Goal: Transaction & Acquisition: Purchase product/service

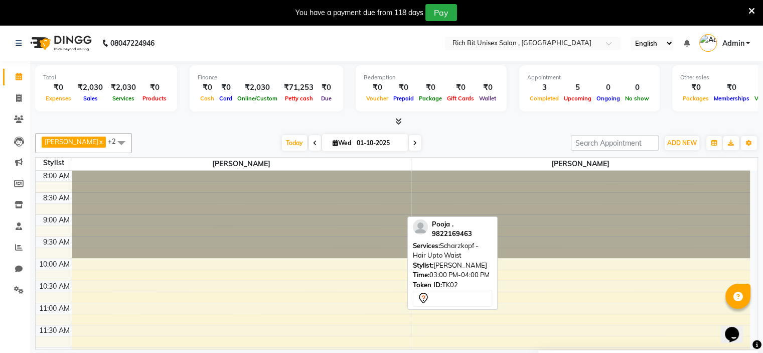
scroll to position [297, 0]
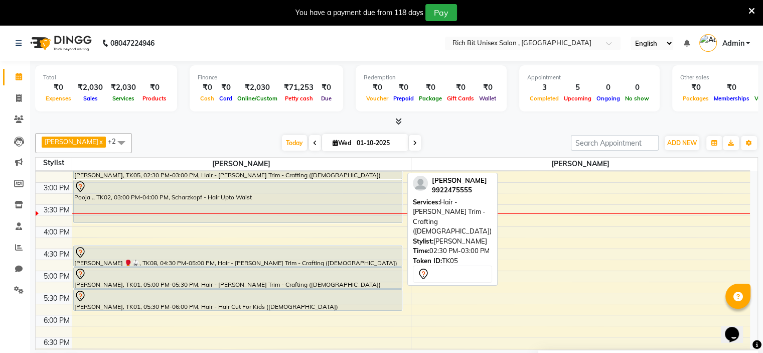
click at [179, 170] on div "[PERSON_NAME], TK05, 02:30 PM-03:00 PM, Hair - [PERSON_NAME] Trim - Crafting ([…" at bounding box center [238, 168] width 328 height 21
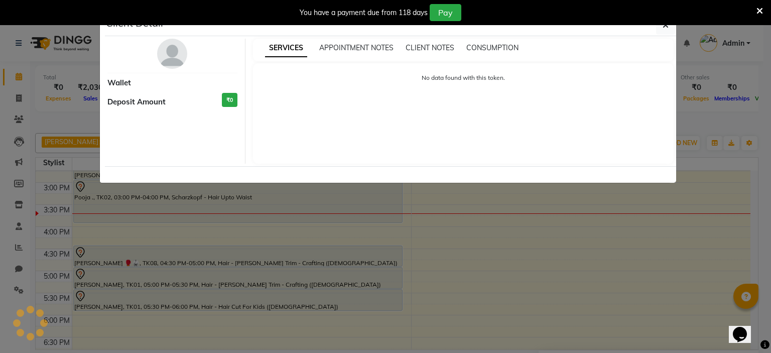
select select "7"
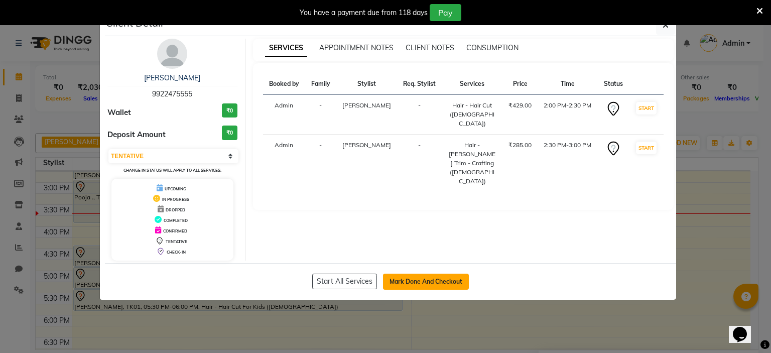
click at [427, 275] on button "Mark Done And Checkout" at bounding box center [426, 281] width 86 height 16
select select "7834"
select select "service"
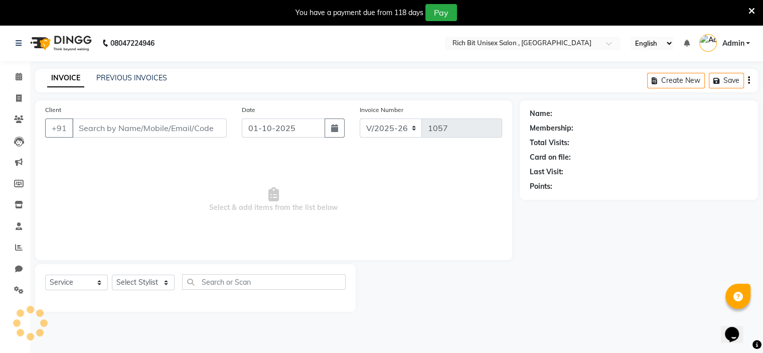
type input "9922475555"
select select "70823"
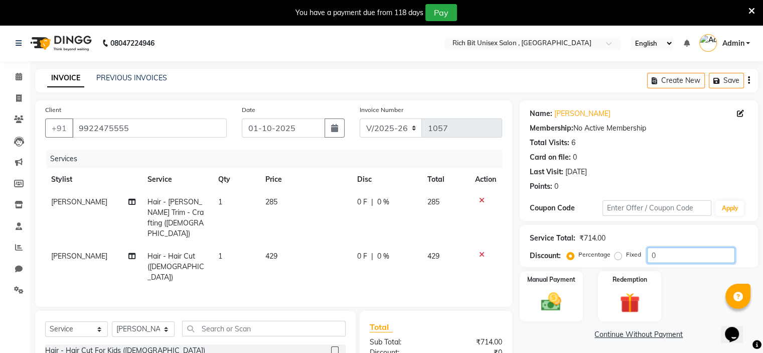
click at [683, 253] on input "0" at bounding box center [691, 255] width 88 height 16
type input "030"
click at [361, 200] on span "85.5 F" at bounding box center [366, 202] width 20 height 11
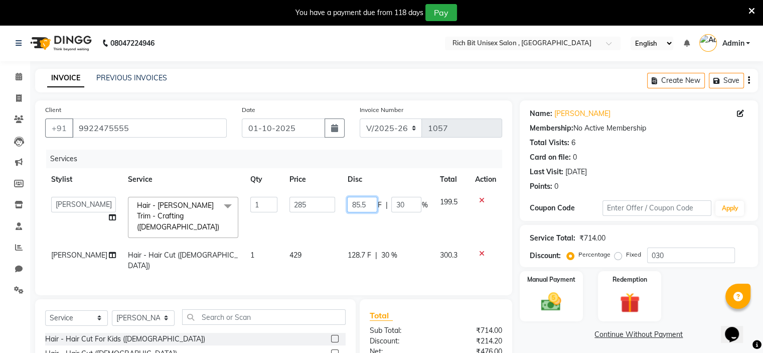
click at [367, 200] on input "85.5" at bounding box center [362, 205] width 30 height 16
type input "85"
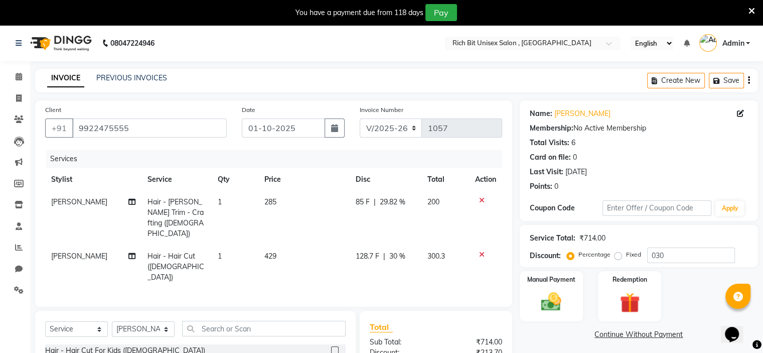
click at [353, 219] on td "85 F | 29.82 %" at bounding box center [386, 218] width 72 height 54
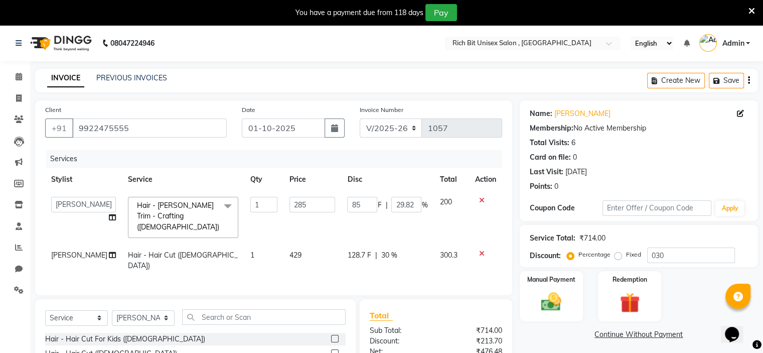
scroll to position [106, 0]
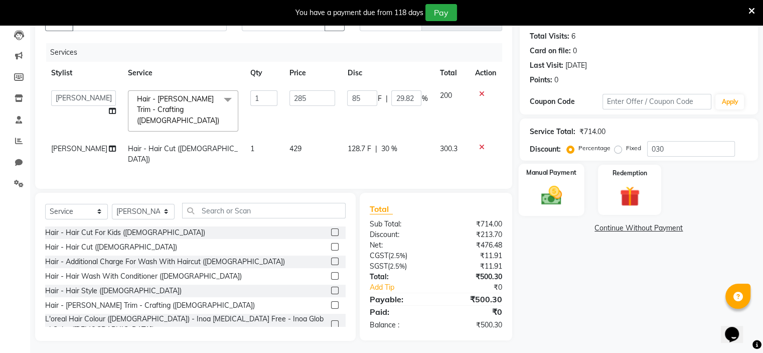
click at [546, 192] on img at bounding box center [551, 196] width 34 height 24
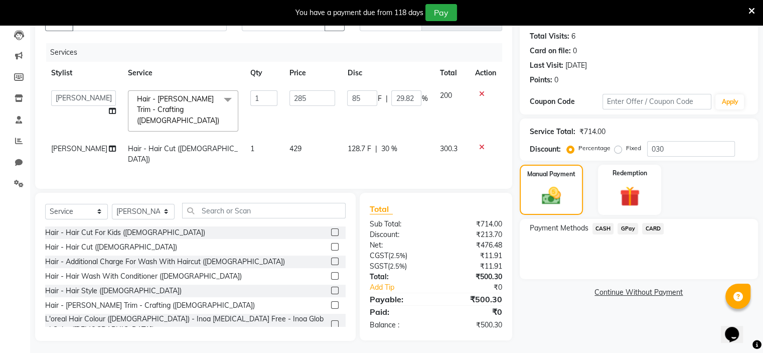
click at [629, 231] on span "GPay" at bounding box center [628, 229] width 21 height 12
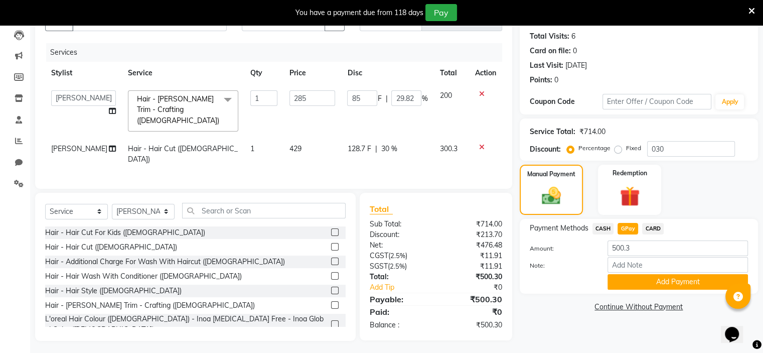
click at [634, 278] on button "Add Payment" at bounding box center [678, 282] width 140 height 16
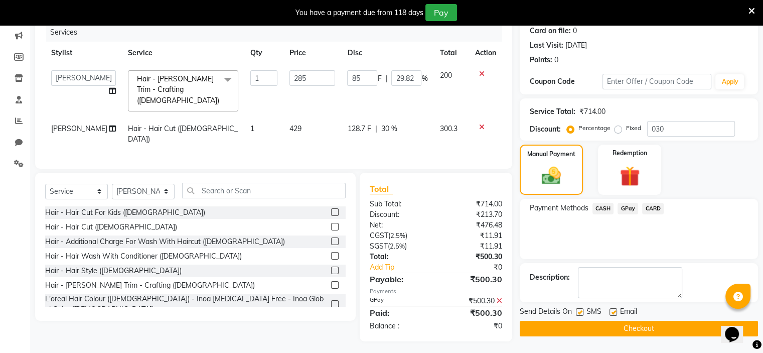
scroll to position [126, 0]
click at [580, 313] on label at bounding box center [580, 312] width 8 height 8
click at [580, 313] on input "checkbox" at bounding box center [579, 312] width 7 height 7
checkbox input "false"
click at [592, 330] on button "Checkout" at bounding box center [639, 329] width 238 height 16
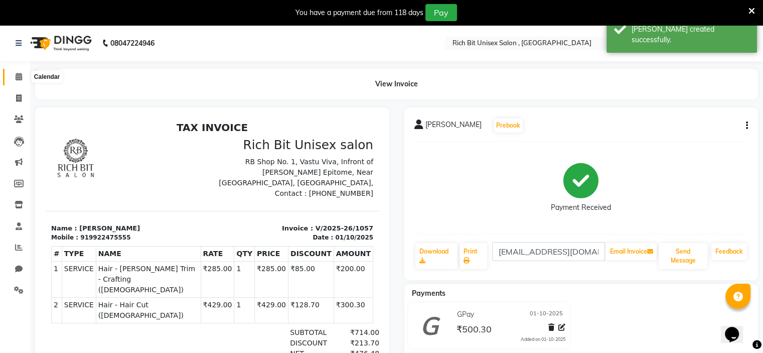
click at [21, 80] on icon at bounding box center [19, 77] width 7 height 8
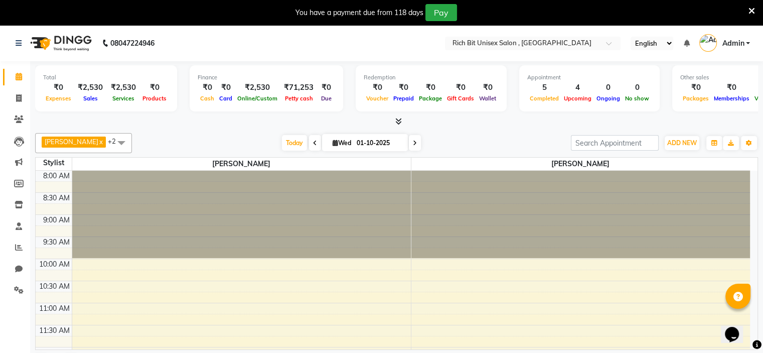
scroll to position [251, 0]
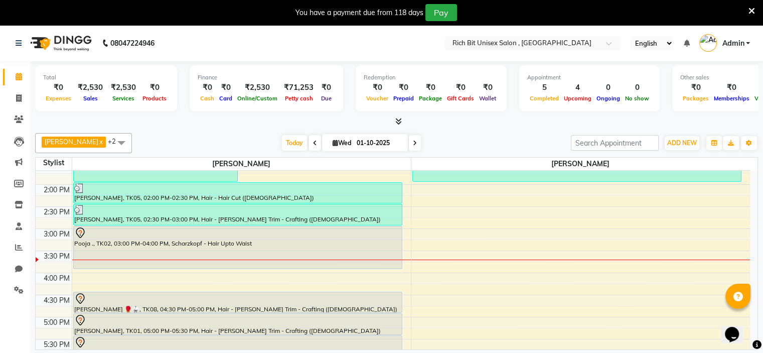
click at [469, 249] on div "8:00 AM 8:30 AM 9:00 AM 9:30 AM 10:00 AM 10:30 AM 11:00 AM 11:30 AM 12:00 PM 12…" at bounding box center [393, 251] width 714 height 662
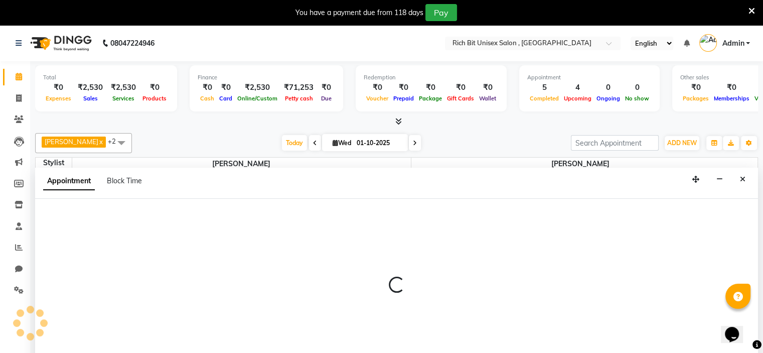
select select "70870"
select select "930"
select select "tentative"
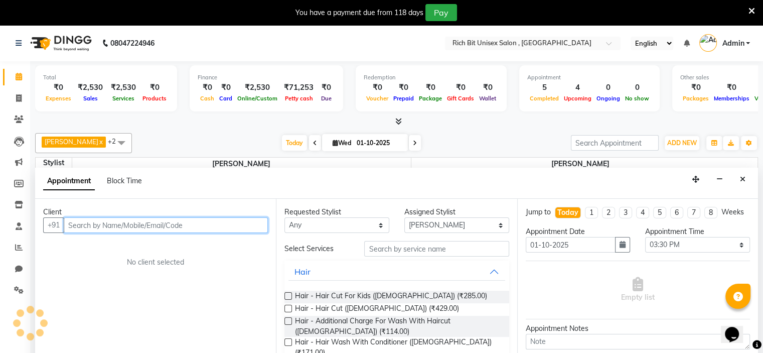
scroll to position [26, 0]
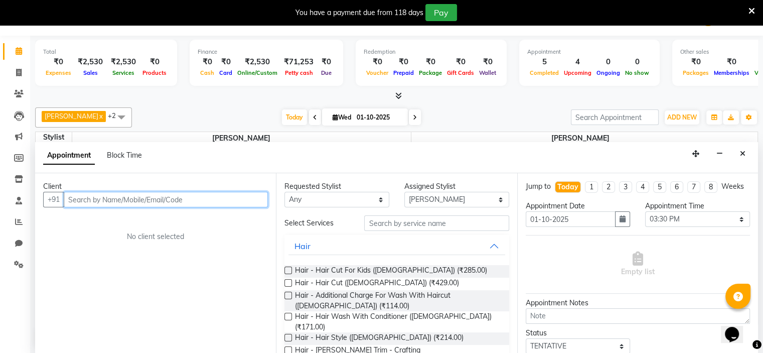
click at [116, 196] on input "text" at bounding box center [166, 200] width 204 height 16
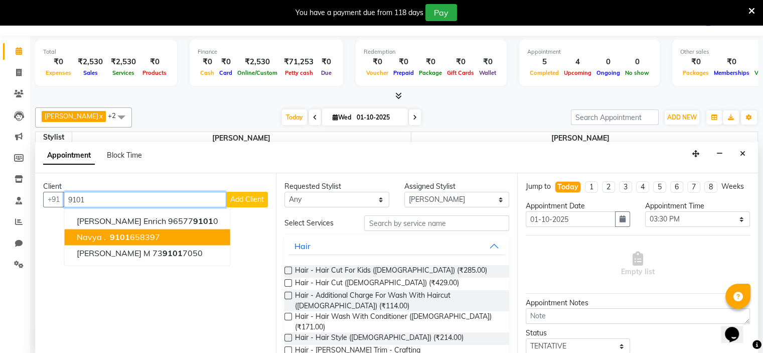
click at [159, 240] on button "navya . 9101 658397" at bounding box center [148, 237] width 166 height 16
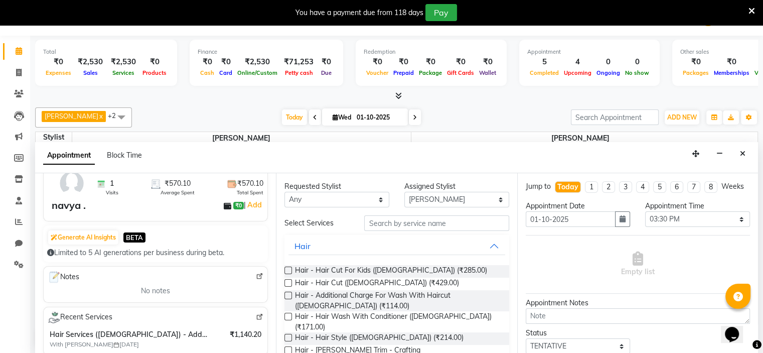
scroll to position [54, 0]
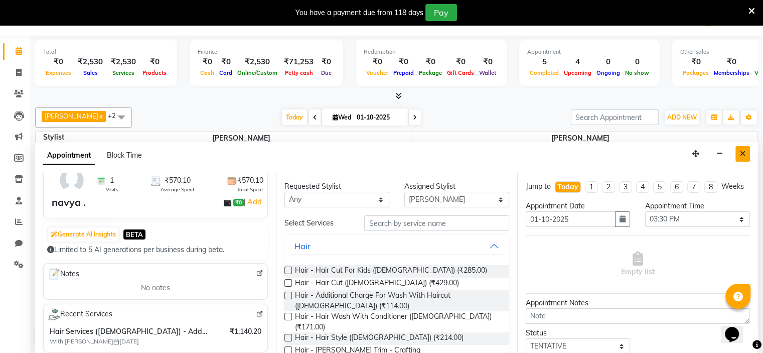
type input "9101658397"
click at [747, 156] on button "Close" at bounding box center [743, 154] width 15 height 16
